Goal: Task Accomplishment & Management: Manage account settings

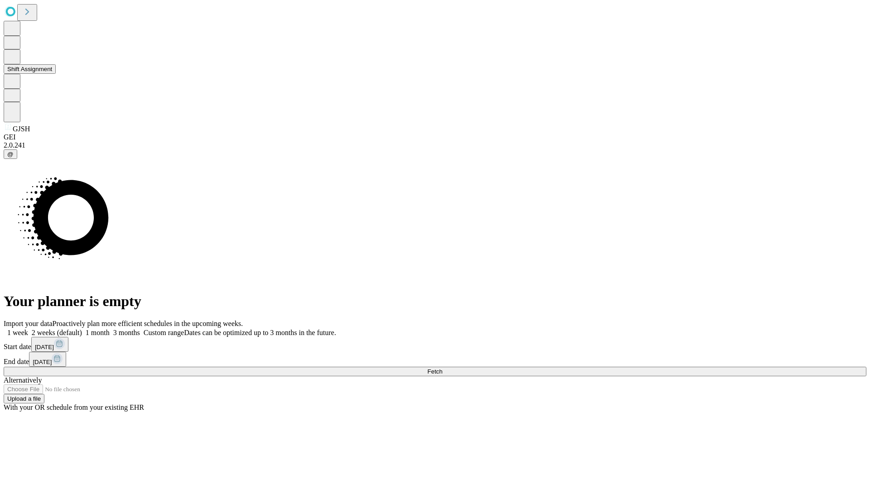
click at [56, 74] on button "Shift Assignment" at bounding box center [30, 69] width 52 height 10
